Goal: Task Accomplishment & Management: Complete application form

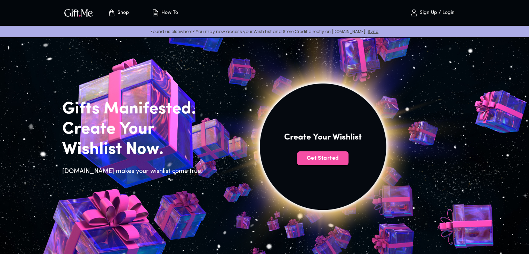
click at [321, 155] on span "Get Started" at bounding box center [323, 159] width 52 height 8
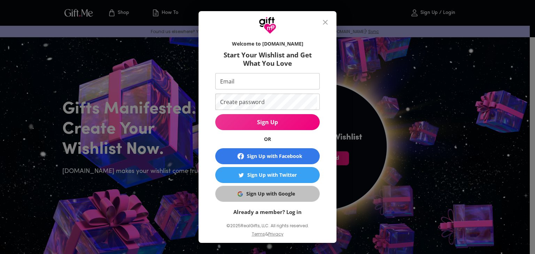
click at [288, 192] on div "Sign Up with Google" at bounding box center [270, 194] width 49 height 8
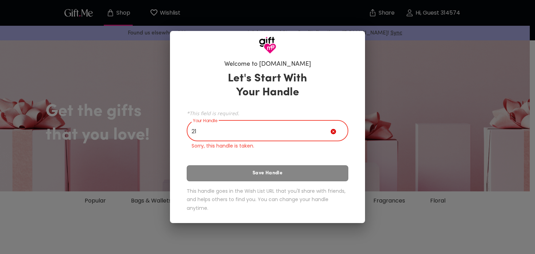
type input "2"
click at [270, 174] on div "Let's Start With Your Handle *This field is required. Your Handle 21 Your Handl…" at bounding box center [268, 143] width 162 height 149
click at [265, 127] on input "21" at bounding box center [259, 131] width 144 height 19
type input "2"
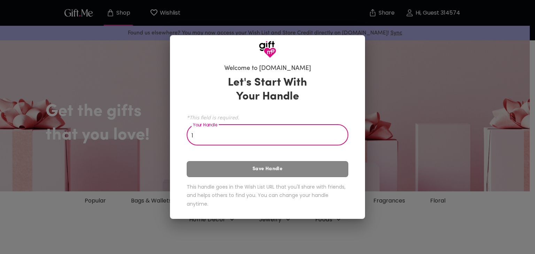
type input "1"
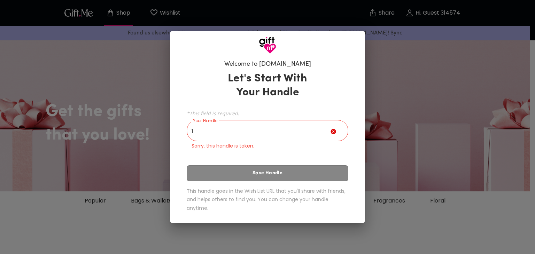
click at [256, 166] on div "Let's Start With Your Handle *This field is required. Your Handle 1 Your Handle…" at bounding box center [268, 143] width 162 height 149
click at [269, 133] on input "1" at bounding box center [259, 131] width 144 height 19
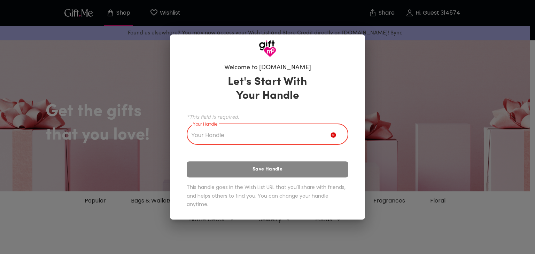
type input "k"
